Goal: Task Accomplishment & Management: Use online tool/utility

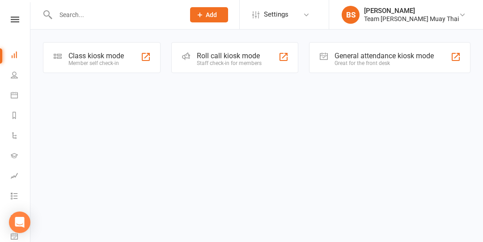
click at [97, 50] on div "Class kiosk mode Member self check-in" at bounding box center [102, 57] width 118 height 31
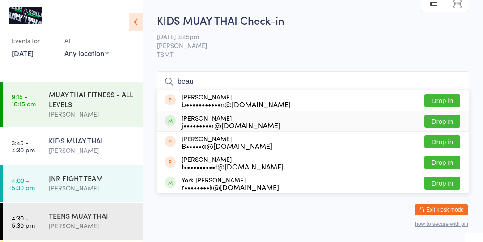
type input "beau"
click at [431, 116] on button "Drop in" at bounding box center [443, 121] width 36 height 13
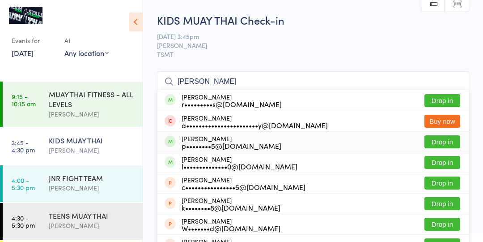
type input "[PERSON_NAME]"
click at [279, 139] on div "[PERSON_NAME] p••••••••5@[DOMAIN_NAME] Drop in" at bounding box center [314, 142] width 312 height 20
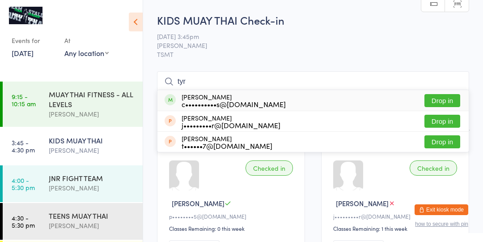
type input "tyr"
click at [437, 99] on button "Drop in" at bounding box center [443, 100] width 36 height 13
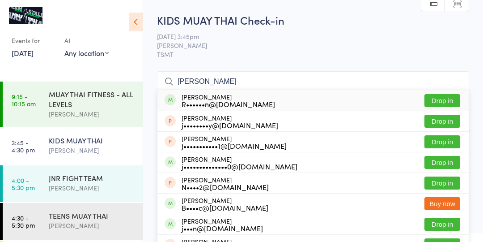
type input "[PERSON_NAME]"
click at [448, 98] on button "Drop in" at bounding box center [443, 100] width 36 height 13
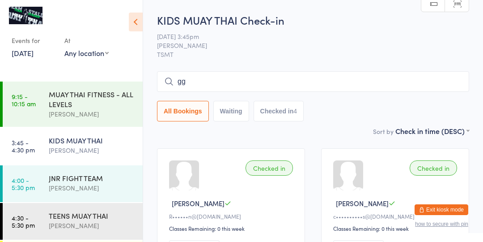
type input "g"
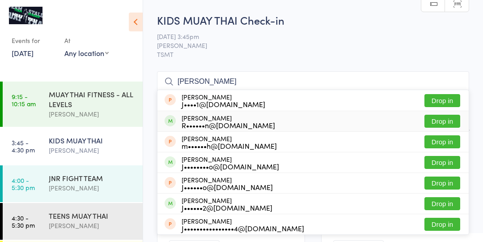
type input "[PERSON_NAME]"
click at [440, 121] on button "Drop in" at bounding box center [443, 121] width 36 height 13
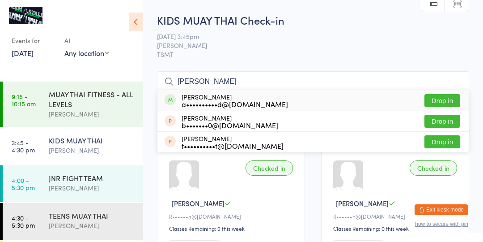
type input "[PERSON_NAME]"
click at [446, 99] on button "Drop in" at bounding box center [443, 100] width 36 height 13
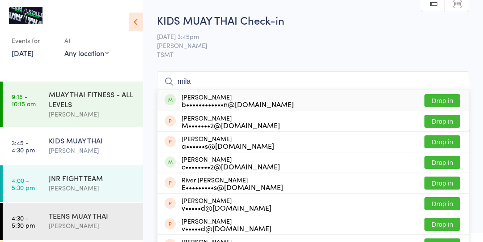
type input "mila"
click at [446, 103] on button "Drop in" at bounding box center [443, 100] width 36 height 13
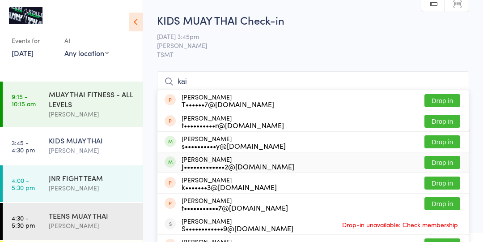
type input "kai"
click at [437, 162] on button "Drop in" at bounding box center [443, 162] width 36 height 13
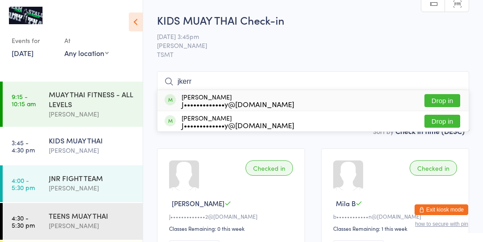
type input "jkerr"
click at [455, 102] on button "Drop in" at bounding box center [443, 100] width 36 height 13
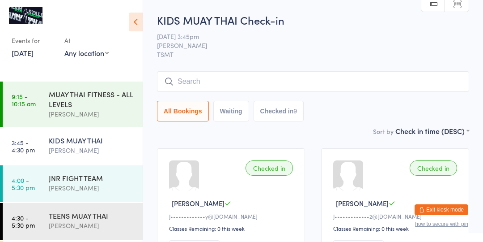
click at [90, 133] on div "KIDS MUAY THAI [PERSON_NAME]" at bounding box center [96, 145] width 94 height 35
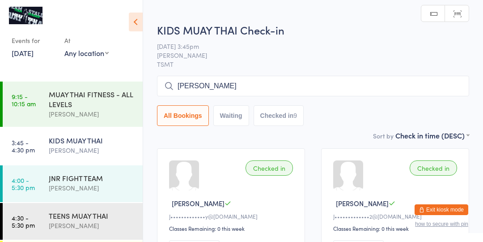
type input "[PERSON_NAME]"
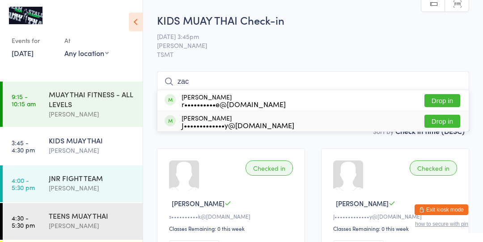
type input "zac"
click at [181, 118] on div "[PERSON_NAME] J•••••••••••••y@[DOMAIN_NAME]" at bounding box center [230, 121] width 130 height 14
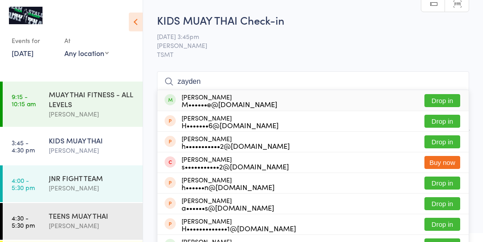
type input "zayden"
click at [443, 101] on button "Drop in" at bounding box center [443, 100] width 36 height 13
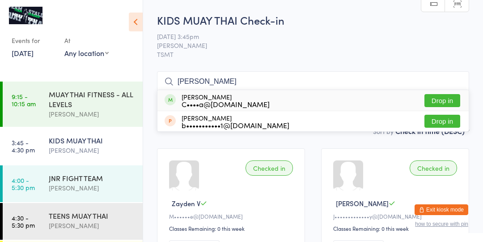
type input "[PERSON_NAME]"
click at [225, 104] on div "C••••a@[DOMAIN_NAME]" at bounding box center [226, 103] width 88 height 7
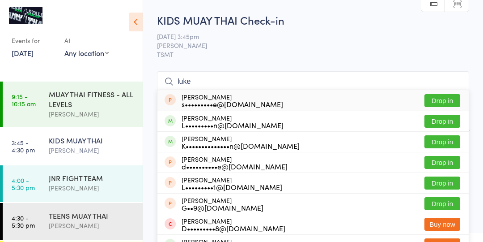
type input "luke"
click at [452, 145] on button "Drop in" at bounding box center [443, 141] width 36 height 13
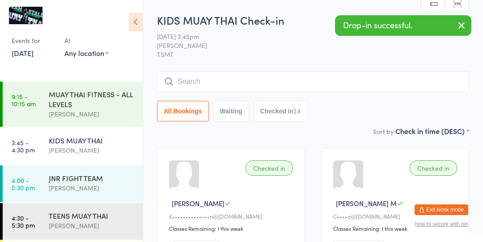
type input "z"
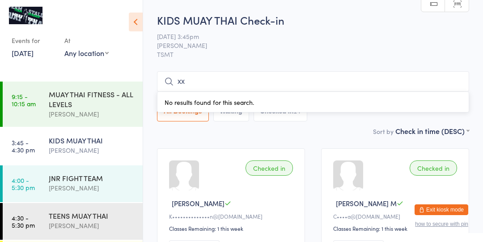
type input "x"
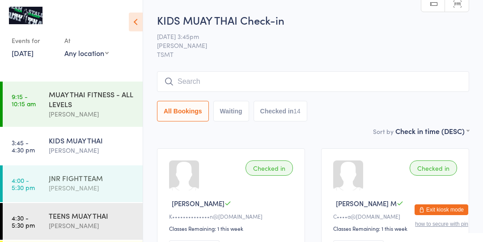
click at [53, 185] on div "[PERSON_NAME]" at bounding box center [92, 188] width 86 height 10
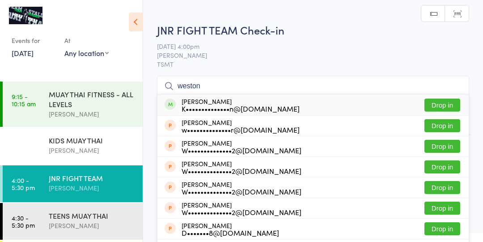
type input "weston"
click at [438, 105] on button "Drop in" at bounding box center [443, 104] width 36 height 13
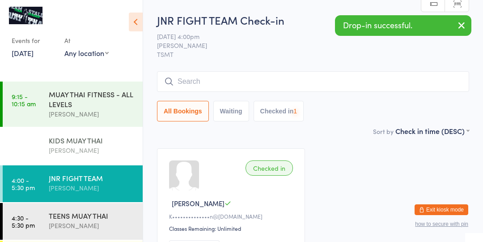
click at [66, 148] on div "[PERSON_NAME]" at bounding box center [92, 150] width 86 height 10
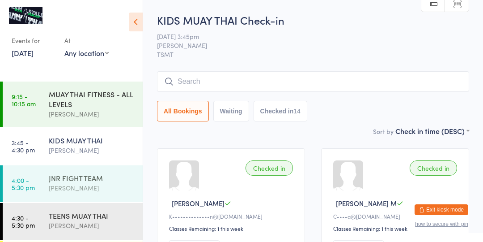
click at [55, 192] on div "[PERSON_NAME]" at bounding box center [92, 188] width 86 height 10
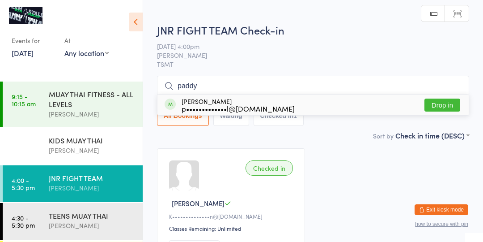
type input "paddy"
click at [446, 107] on button "Drop in" at bounding box center [443, 104] width 36 height 13
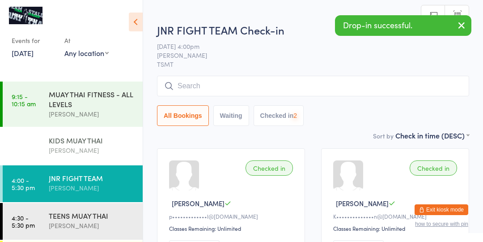
click at [64, 149] on div "[PERSON_NAME]" at bounding box center [92, 150] width 86 height 10
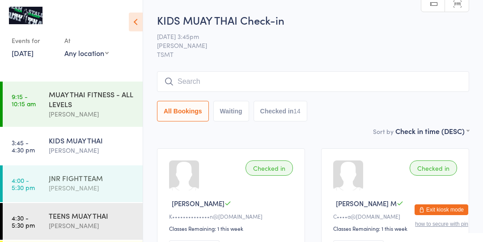
click at [88, 182] on div "JNR FIGHT TEAM" at bounding box center [92, 178] width 86 height 10
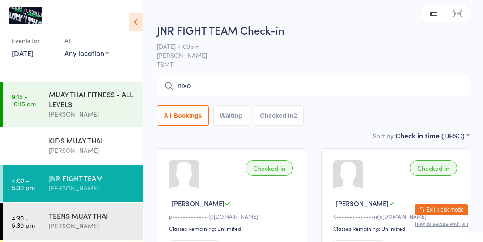
type input "[PERSON_NAME]"
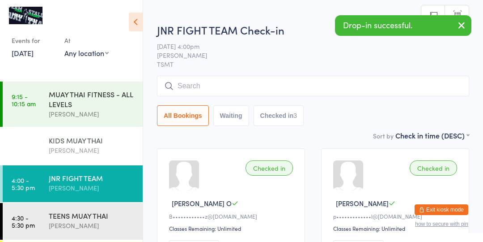
click at [77, 156] on div "KIDS MUAY THAI [PERSON_NAME]" at bounding box center [96, 145] width 94 height 35
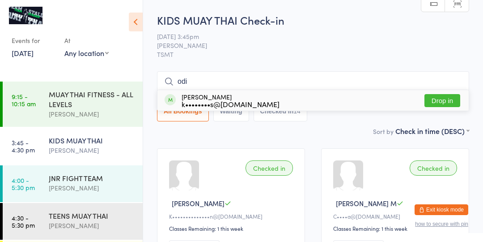
type input "odi"
click at [451, 100] on button "Drop in" at bounding box center [443, 100] width 36 height 13
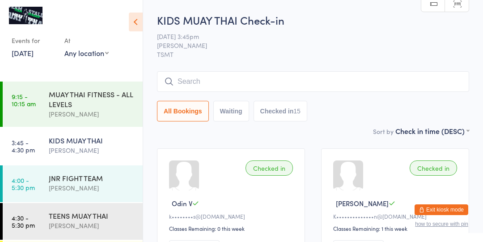
click at [55, 144] on div "KIDS MUAY THAI" at bounding box center [92, 140] width 86 height 10
click at [276, 85] on input "search" at bounding box center [313, 81] width 312 height 21
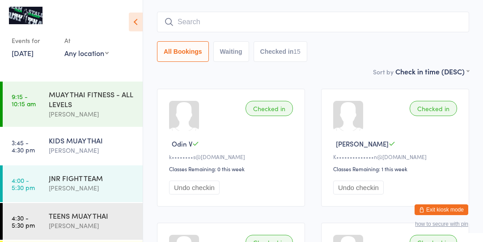
scroll to position [71, 0]
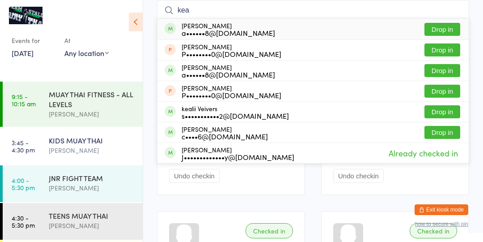
type input "kea"
click at [447, 108] on button "Drop in" at bounding box center [443, 111] width 36 height 13
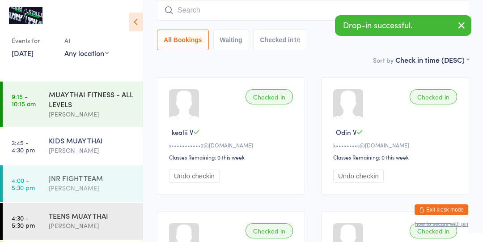
click at [115, 184] on div "[PERSON_NAME]" at bounding box center [92, 188] width 86 height 10
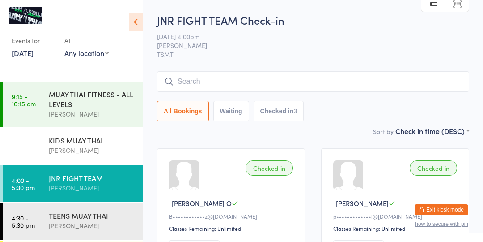
type input "e"
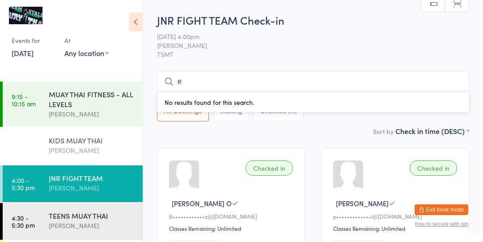
click at [81, 148] on div "[PERSON_NAME]" at bounding box center [92, 150] width 86 height 10
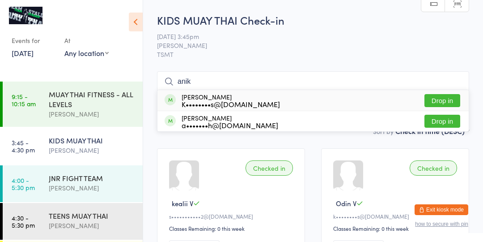
type input "anik"
click at [450, 101] on button "Drop in" at bounding box center [443, 100] width 36 height 13
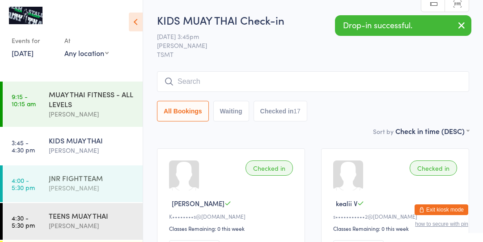
click at [47, 169] on link "4:00 - 5:30 pm JNR FIGHT TEAM [PERSON_NAME]" at bounding box center [73, 183] width 140 height 37
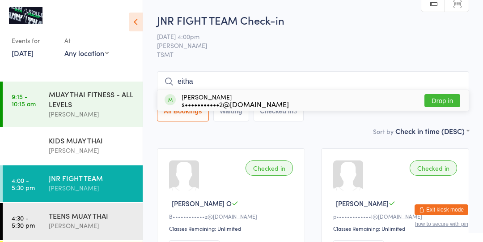
type input "eitha"
click at [172, 106] on div "eithan veivers s•••••••••••2@[DOMAIN_NAME]" at bounding box center [227, 100] width 124 height 14
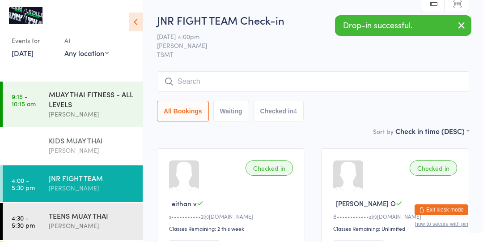
click at [33, 156] on link "3:45 - 4:30 pm KIDS MUAY THAI [PERSON_NAME]" at bounding box center [73, 146] width 140 height 37
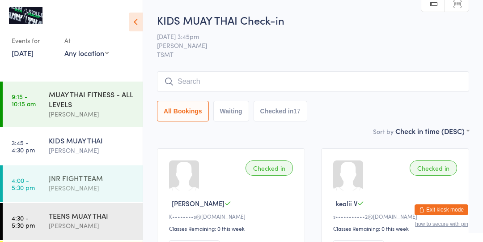
click at [29, 192] on link "4:00 - 5:30 pm JNR FIGHT TEAM [PERSON_NAME]" at bounding box center [73, 183] width 140 height 37
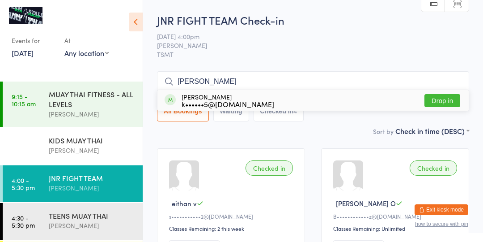
type input "[PERSON_NAME]"
click at [446, 102] on button "Drop in" at bounding box center [443, 100] width 36 height 13
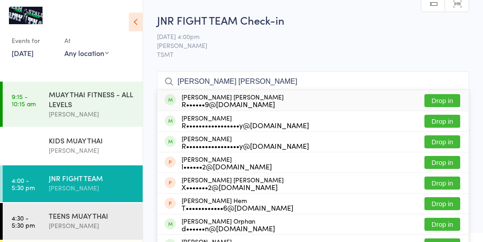
type input "[PERSON_NAME] [PERSON_NAME]"
click at [263, 102] on div "[PERSON_NAME] [PERSON_NAME] R••••••9@[DOMAIN_NAME] Drop in" at bounding box center [314, 100] width 312 height 21
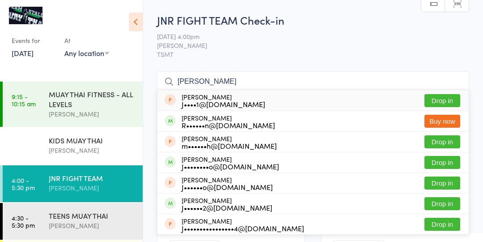
click at [248, 79] on input "[PERSON_NAME]" at bounding box center [313, 81] width 312 height 21
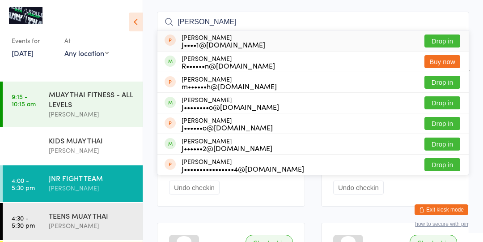
scroll to position [71, 0]
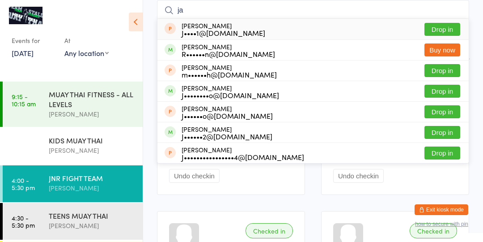
type input "j"
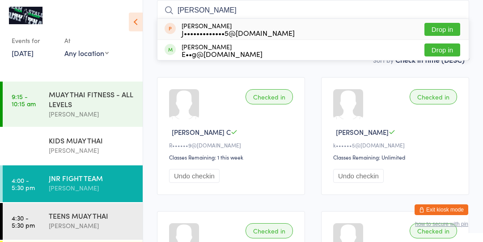
type input "[PERSON_NAME]"
click at [260, 49] on div "[PERSON_NAME] E••g@[DOMAIN_NAME] Drop in" at bounding box center [314, 50] width 312 height 20
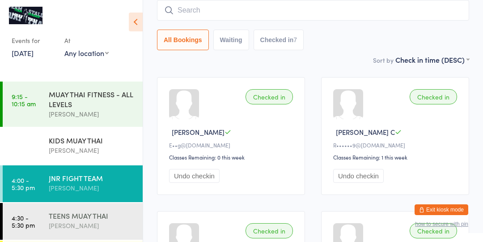
click at [112, 227] on div "[PERSON_NAME]" at bounding box center [92, 225] width 86 height 10
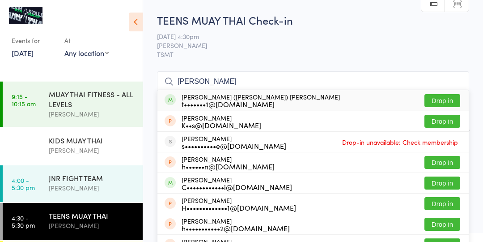
type input "[PERSON_NAME]"
click at [452, 101] on button "Drop in" at bounding box center [443, 100] width 36 height 13
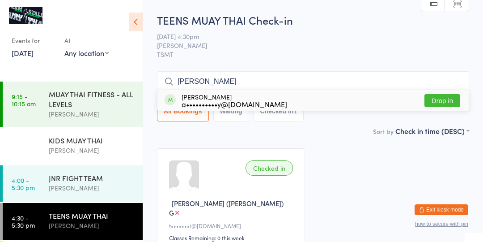
type input "[PERSON_NAME]"
click at [455, 95] on button "Drop in" at bounding box center [443, 100] width 36 height 13
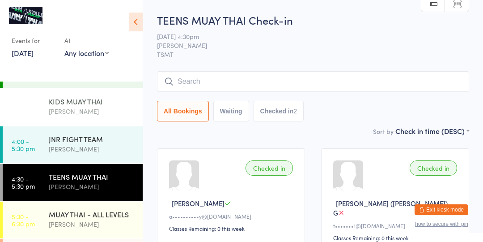
scroll to position [42, 0]
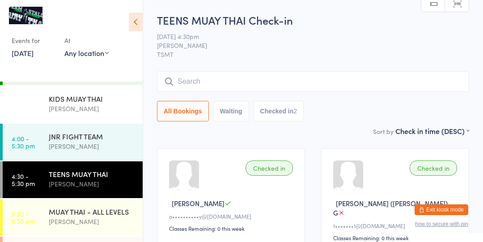
click at [103, 179] on div "[PERSON_NAME]" at bounding box center [92, 184] width 86 height 10
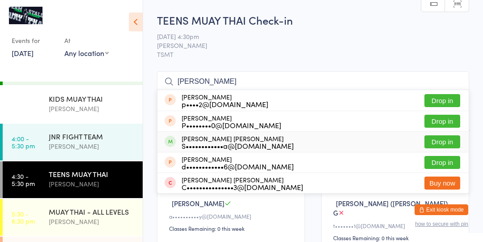
type input "[PERSON_NAME]"
click at [432, 142] on button "Drop in" at bounding box center [443, 141] width 36 height 13
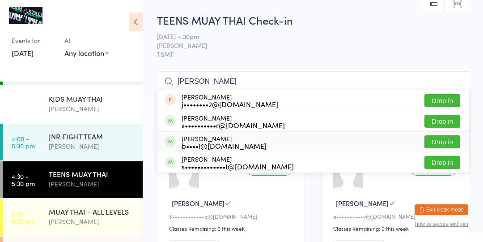
type input "[PERSON_NAME]"
click at [437, 147] on button "Drop in" at bounding box center [443, 141] width 36 height 13
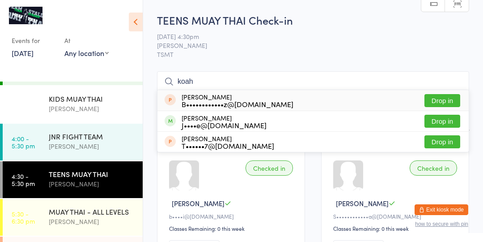
type input "koah"
click at [440, 117] on button "Drop in" at bounding box center [443, 121] width 36 height 13
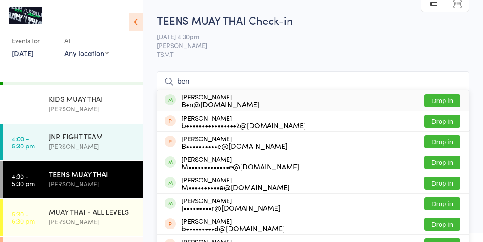
type input "ben"
click at [442, 162] on button "Drop in" at bounding box center [443, 162] width 36 height 13
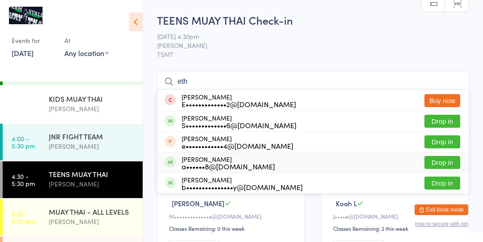
type input "eth"
click at [447, 165] on button "Drop in" at bounding box center [443, 162] width 36 height 13
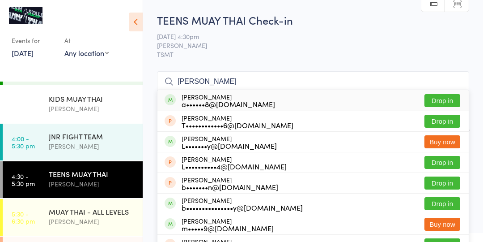
type input "[PERSON_NAME]"
click at [448, 103] on button "Drop in" at bounding box center [443, 100] width 36 height 13
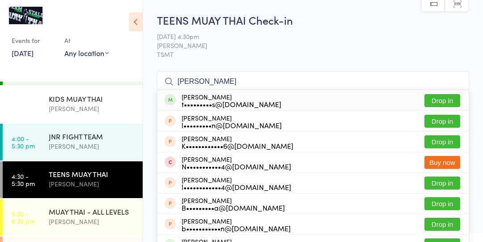
type input "[PERSON_NAME]"
click at [449, 100] on button "Drop in" at bounding box center [443, 100] width 36 height 13
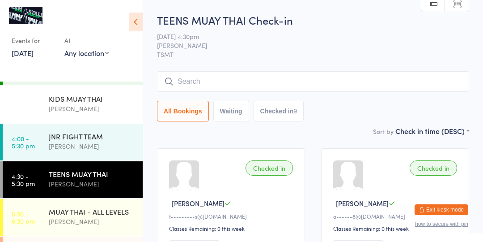
click at [250, 79] on input "search" at bounding box center [313, 81] width 312 height 21
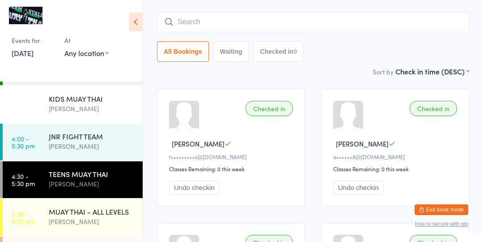
scroll to position [71, 0]
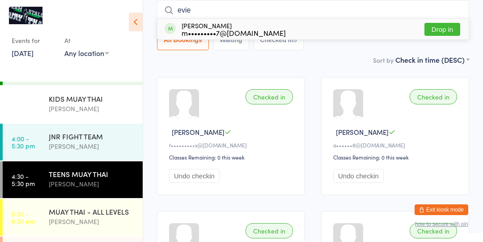
type input "evie"
click at [446, 32] on button "Drop in" at bounding box center [443, 29] width 36 height 13
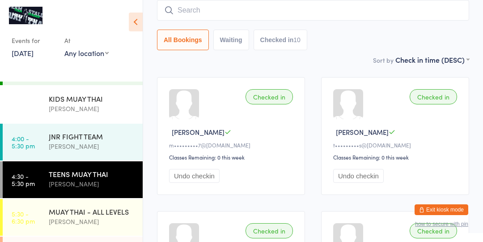
scroll to position [0, 0]
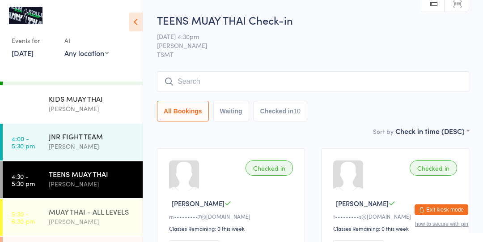
click at [45, 224] on link "5:30 - 6:30 pm MUAY THAI - ALL LEVELS [PERSON_NAME]" at bounding box center [73, 217] width 140 height 37
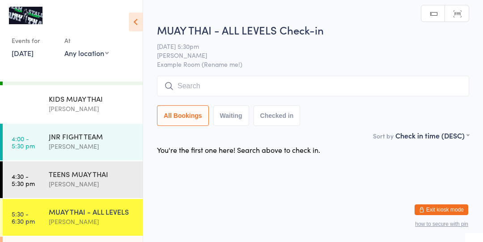
scroll to position [74, 0]
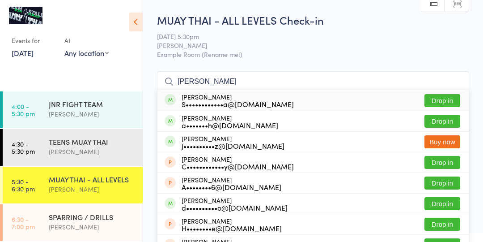
type input "[PERSON_NAME]"
click at [445, 99] on button "Drop in" at bounding box center [443, 100] width 36 height 13
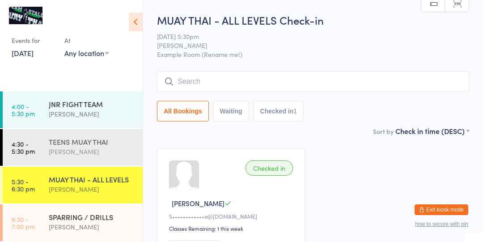
click at [68, 139] on div "TEENS MUAY THAI" at bounding box center [92, 142] width 86 height 10
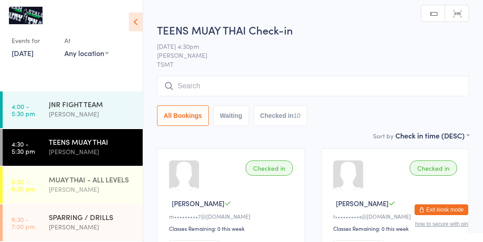
click at [54, 184] on div "[PERSON_NAME]" at bounding box center [92, 189] width 86 height 10
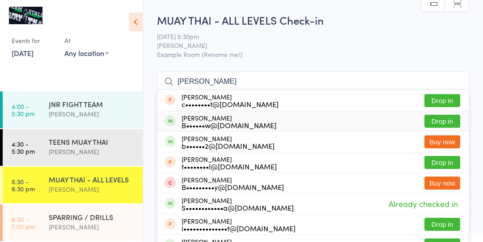
type input "[PERSON_NAME]"
click at [442, 123] on button "Drop in" at bounding box center [443, 121] width 36 height 13
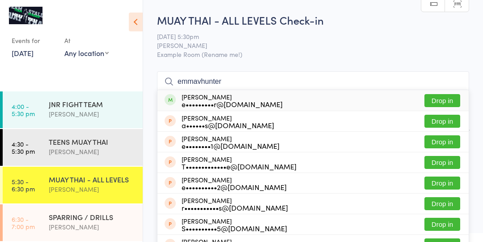
type input "emmavhunter"
click at [444, 102] on button "Drop in" at bounding box center [443, 100] width 36 height 13
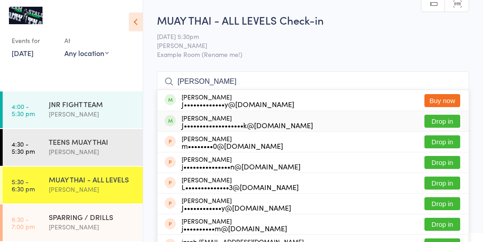
type input "[PERSON_NAME]"
click at [437, 121] on button "Drop in" at bounding box center [443, 121] width 36 height 13
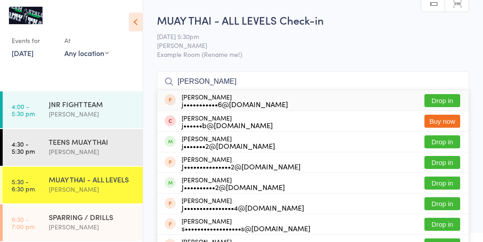
type input "[PERSON_NAME]"
click at [447, 143] on button "Drop in" at bounding box center [443, 141] width 36 height 13
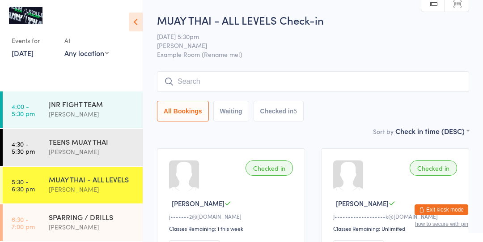
click at [107, 173] on div "MUAY THAI - ALL LEVELS [PERSON_NAME]" at bounding box center [96, 184] width 94 height 35
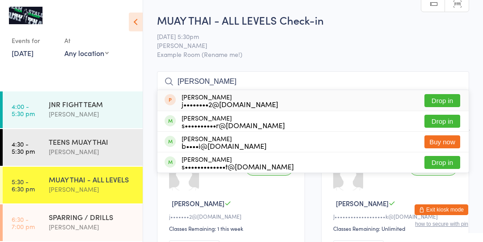
type input "[PERSON_NAME]"
click at [449, 121] on button "Drop in" at bounding box center [443, 121] width 36 height 13
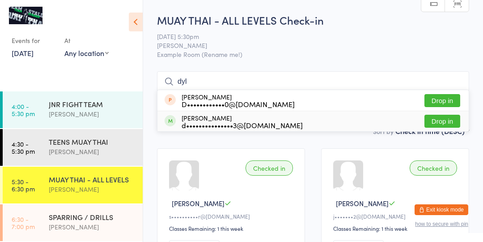
type input "dyl"
click at [442, 120] on button "Drop in" at bounding box center [443, 121] width 36 height 13
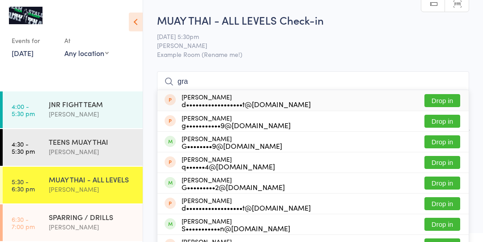
type input "gra"
click at [437, 181] on button "Drop in" at bounding box center [443, 182] width 36 height 13
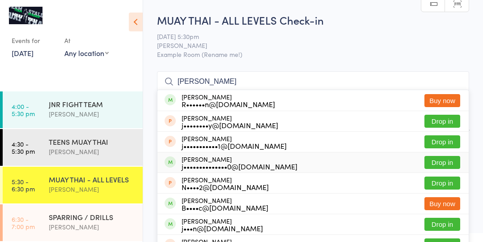
type input "[PERSON_NAME]"
click at [437, 163] on button "Drop in" at bounding box center [443, 162] width 36 height 13
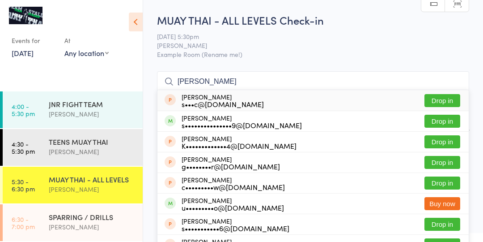
type input "[PERSON_NAME]"
click at [215, 124] on div "s•••••••••••••••9@[DOMAIN_NAME]" at bounding box center [242, 124] width 120 height 7
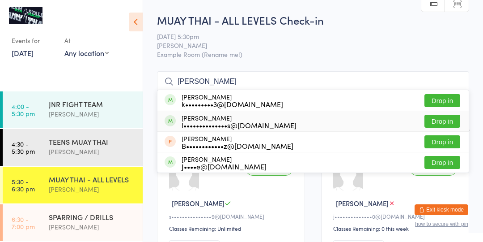
type input "[PERSON_NAME]"
click at [446, 124] on button "Drop in" at bounding box center [443, 121] width 36 height 13
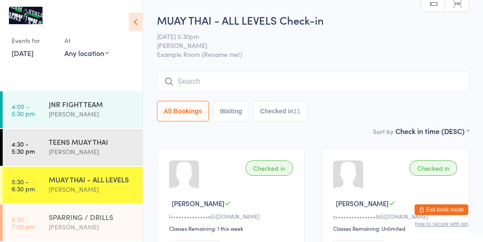
click at [82, 220] on div "SPARRING / DRILLS" at bounding box center [92, 217] width 86 height 10
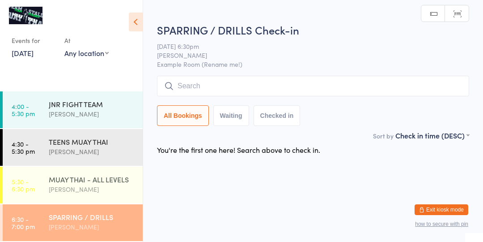
click at [93, 186] on div "[PERSON_NAME]" at bounding box center [92, 189] width 86 height 10
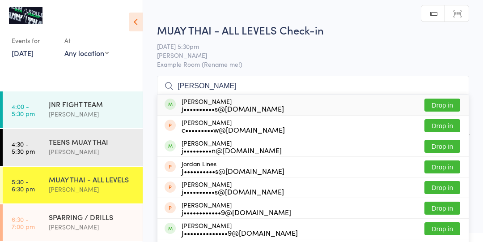
type input "[PERSON_NAME]"
click at [443, 107] on button "Drop in" at bounding box center [443, 104] width 36 height 13
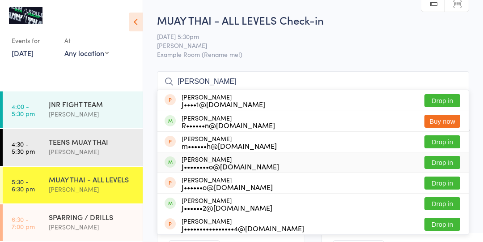
type input "[PERSON_NAME]"
click at [443, 161] on button "Drop in" at bounding box center [443, 162] width 36 height 13
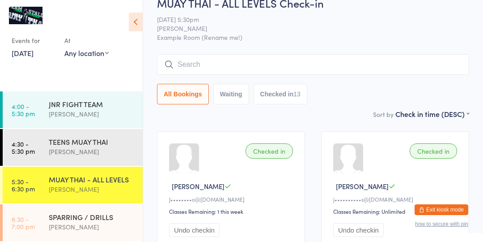
scroll to position [12, 0]
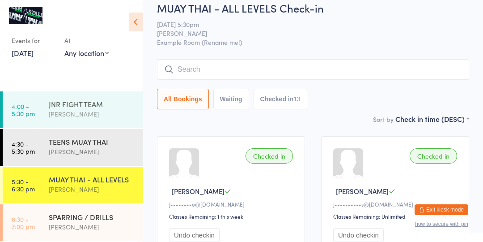
click at [23, 120] on link "4:00 - 5:30 pm JNR FIGHT TEAM [PERSON_NAME]" at bounding box center [73, 109] width 140 height 37
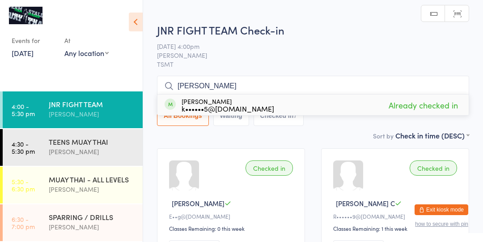
click at [438, 88] on input "[PERSON_NAME]" at bounding box center [313, 86] width 312 height 21
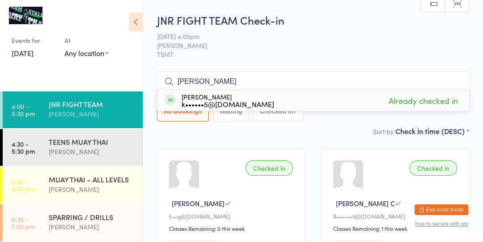
type input "[PERSON_NAME]"
click at [439, 110] on div "[PERSON_NAME] k••••••5@[DOMAIN_NAME] Already checked in" at bounding box center [314, 100] width 312 height 21
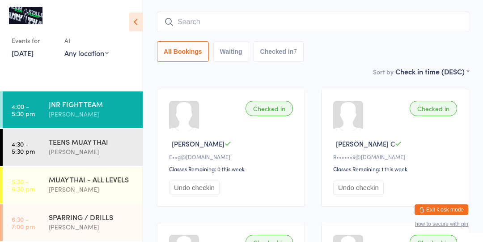
scroll to position [71, 0]
